Goal: Information Seeking & Learning: Learn about a topic

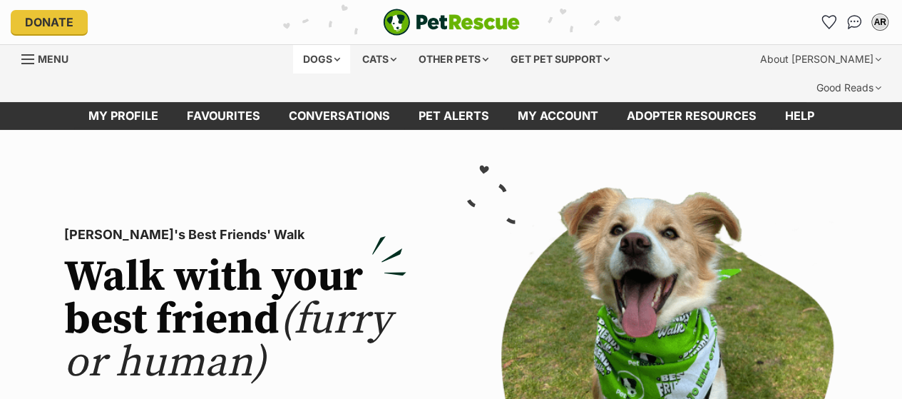
click at [310, 59] on div "Dogs" at bounding box center [321, 59] width 57 height 29
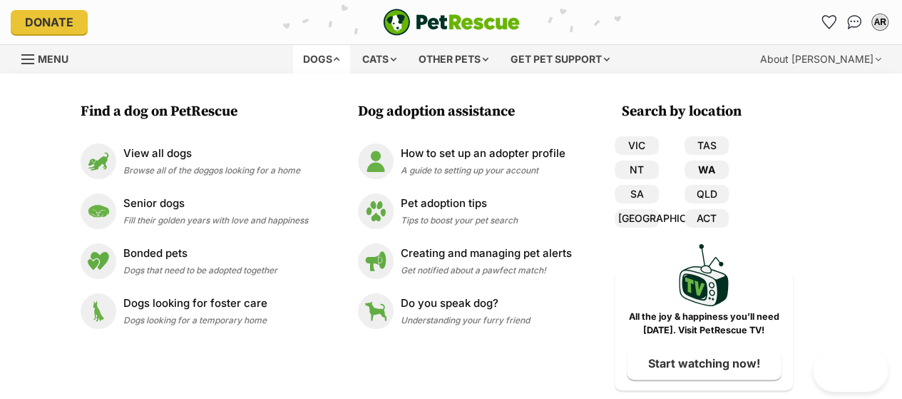
click at [709, 172] on link "WA" at bounding box center [707, 169] width 44 height 19
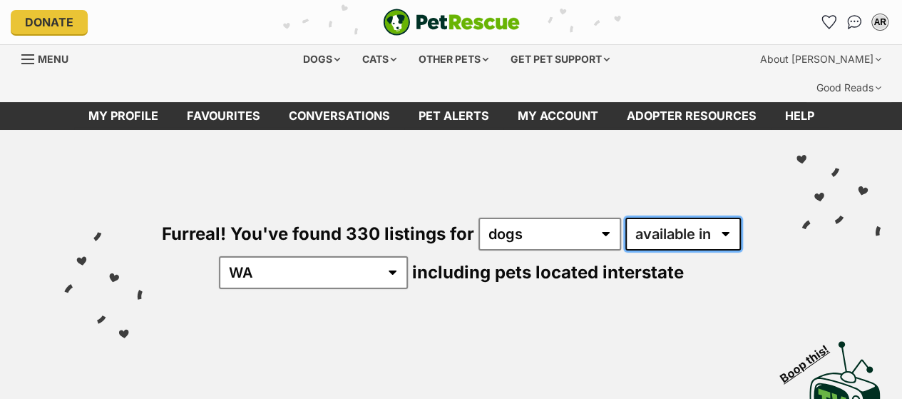
drag, startPoint x: 646, startPoint y: 208, endPoint x: 662, endPoint y: 219, distance: 20.0
click at [646, 218] on select "available in located in" at bounding box center [684, 234] width 116 height 33
select select "disabled"
click at [626, 218] on select "available in located in" at bounding box center [684, 234] width 116 height 33
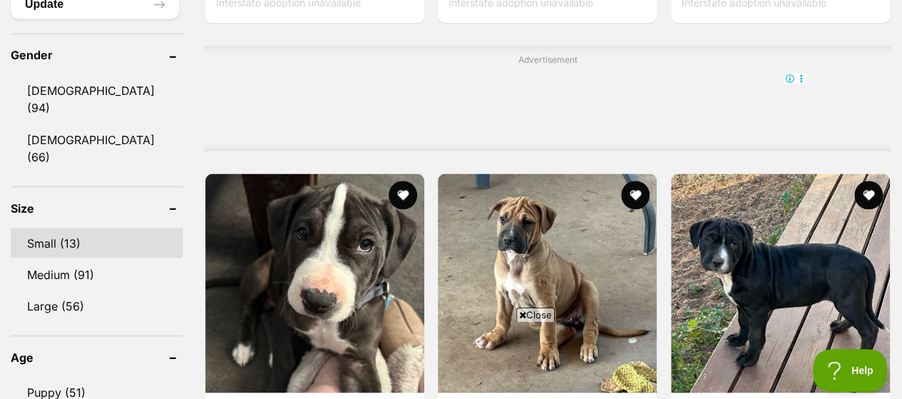
scroll to position [1569, 0]
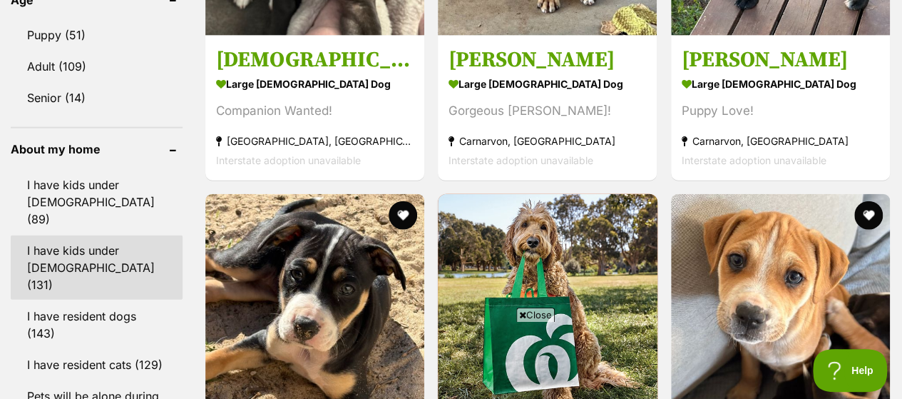
click at [71, 235] on link "I have kids under 12 years old (131)" at bounding box center [97, 267] width 172 height 64
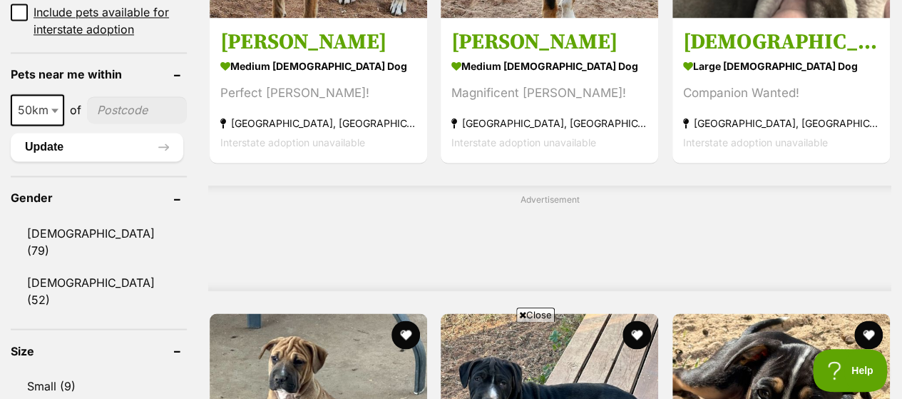
scroll to position [1355, 0]
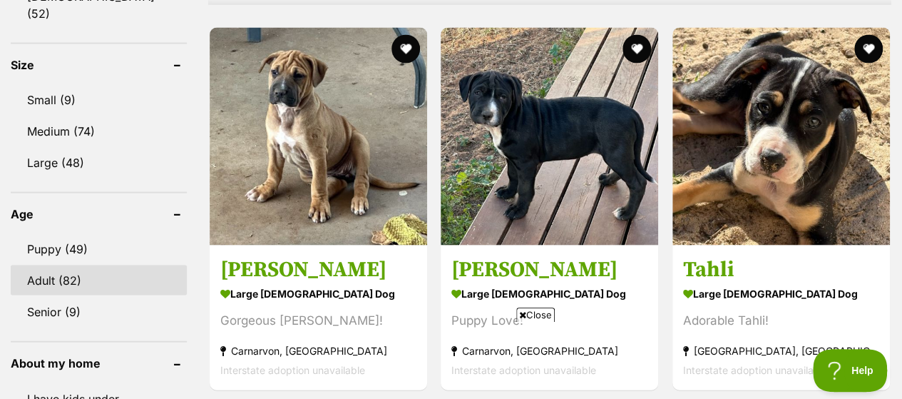
click at [78, 265] on link "Adult (82)" at bounding box center [99, 280] width 176 height 30
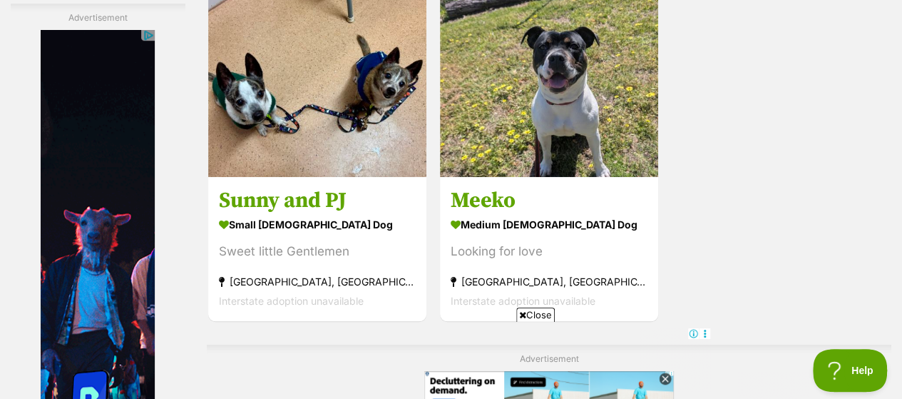
scroll to position [3424, 0]
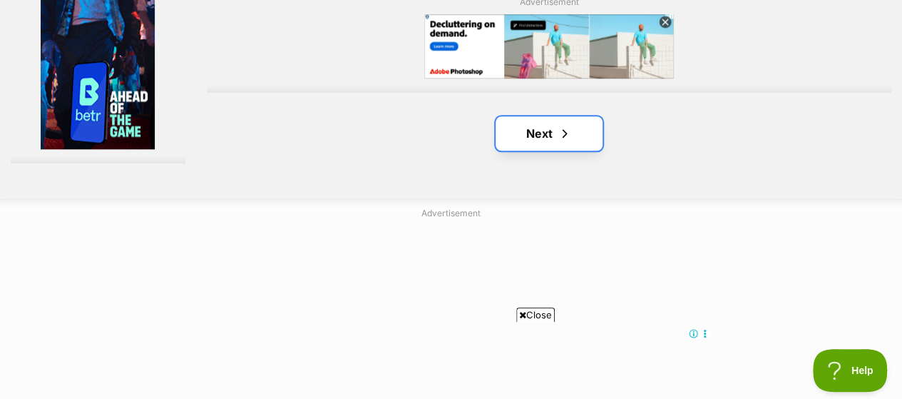
click at [554, 116] on link "Next" at bounding box center [549, 133] width 107 height 34
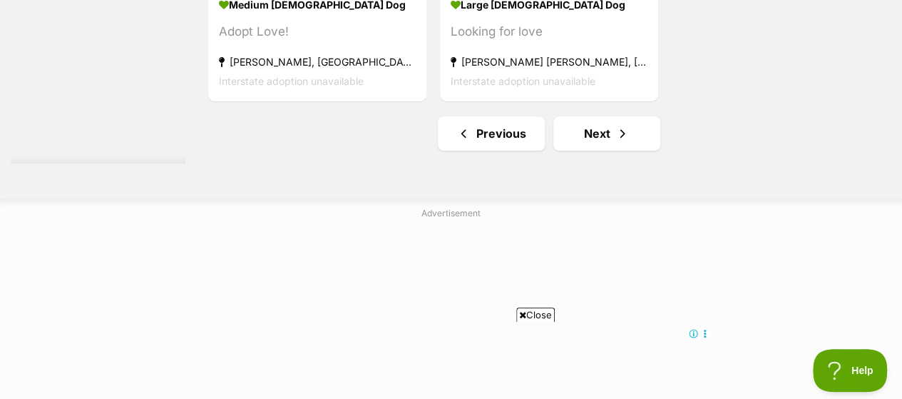
scroll to position [3353, 0]
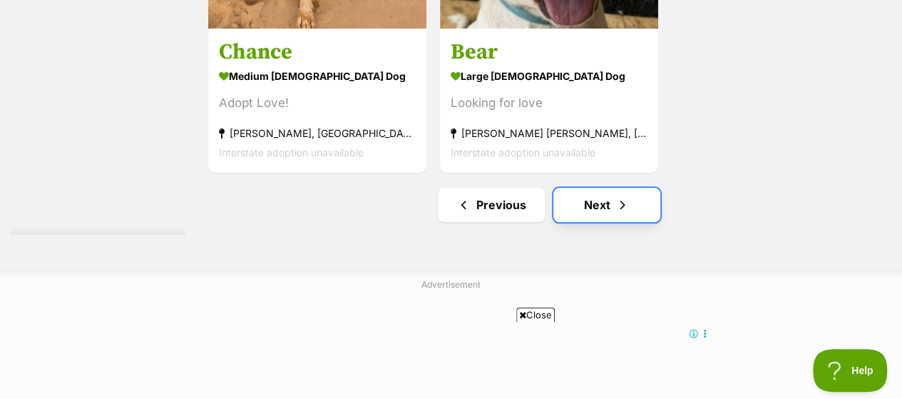
click at [593, 188] on link "Next" at bounding box center [607, 205] width 107 height 34
